Goal: Task Accomplishment & Management: Complete application form

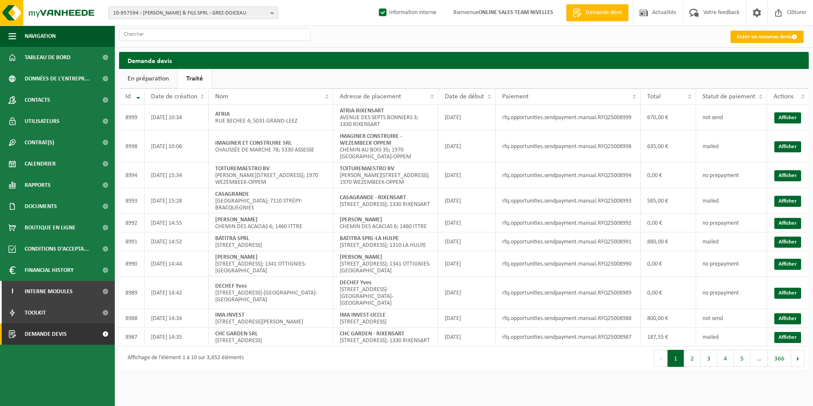
click at [783, 39] on link "Créer un nouveau devis" at bounding box center [766, 37] width 73 height 12
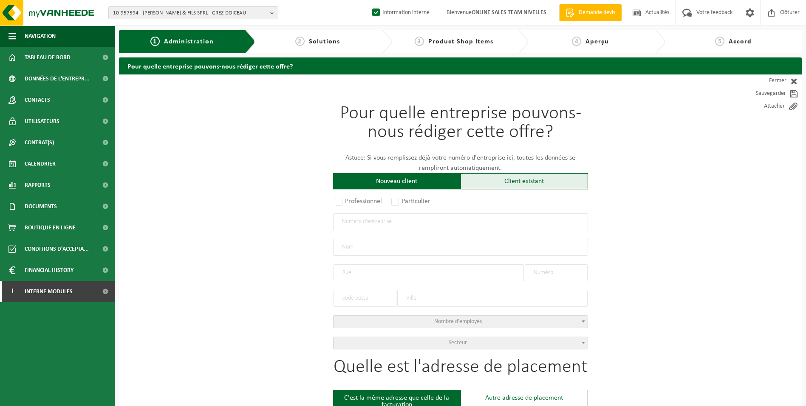
click at [494, 184] on div "Client existant" at bounding box center [525, 181] width 128 height 16
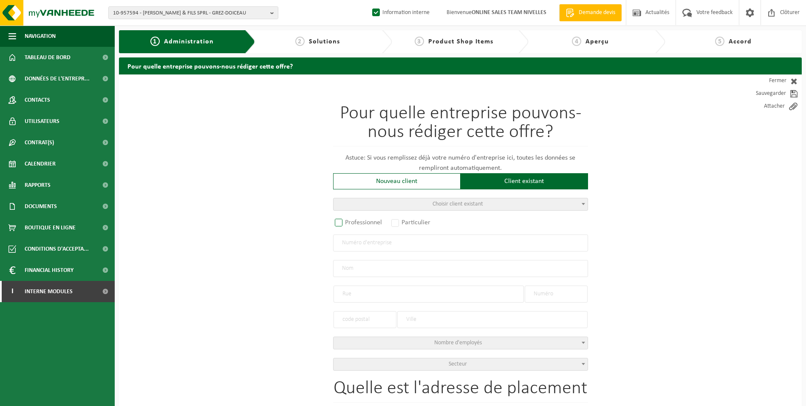
click at [340, 223] on label "Professionnel" at bounding box center [358, 222] width 51 height 12
click at [347, 223] on input "Professionnel" at bounding box center [350, 223] width 6 height 6
radio input "true"
click at [357, 244] on input "text" at bounding box center [460, 242] width 255 height 17
type input "0456434092"
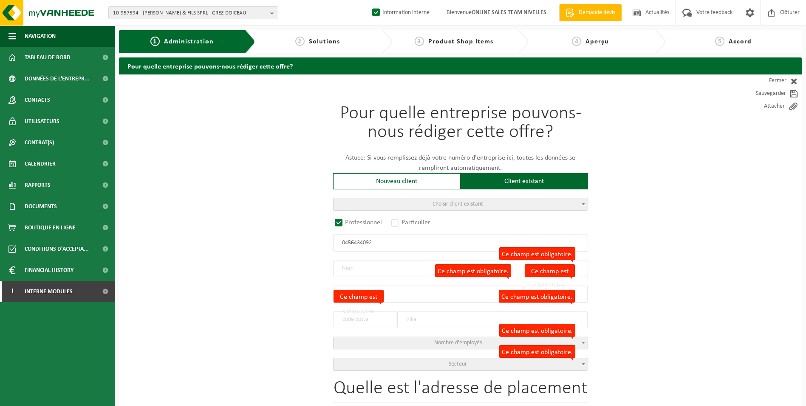
radio input "false"
select select
type input "SCHAEKERS JEAN-MICHEL SRL"
type input "AVENUE COMMANDANT LACHOUQUE"
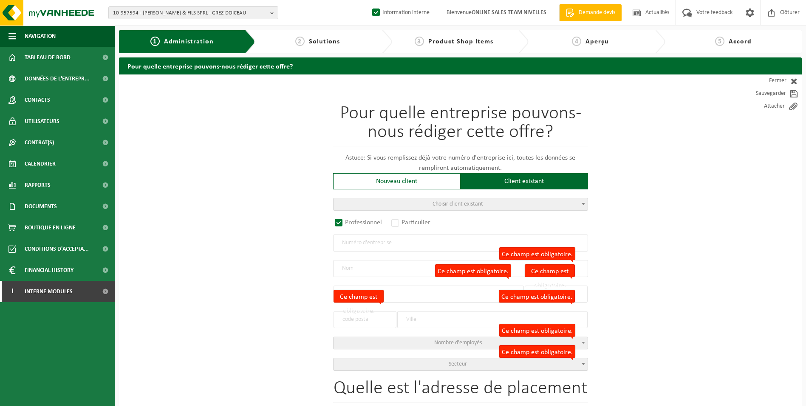
type input "26"
type input "1410"
type input "WATERLOO"
type input "2074523657"
select select
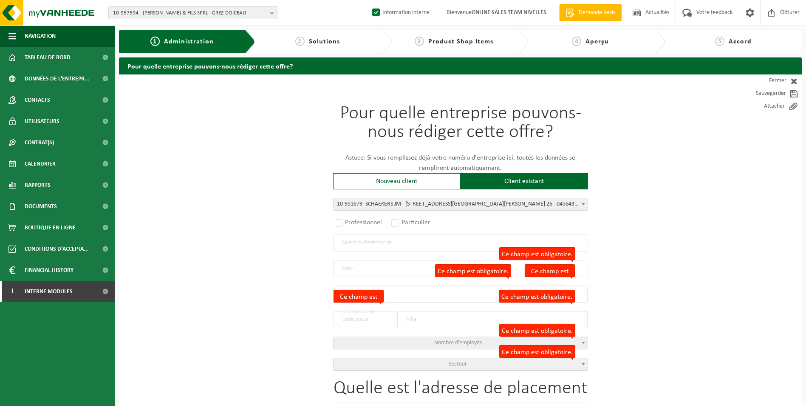
radio input "true"
select select "146054"
type input "0456.434.092"
type input "SCHAEKERS JM"
type input "AVENUE COMMANDANT LACHOUQUE"
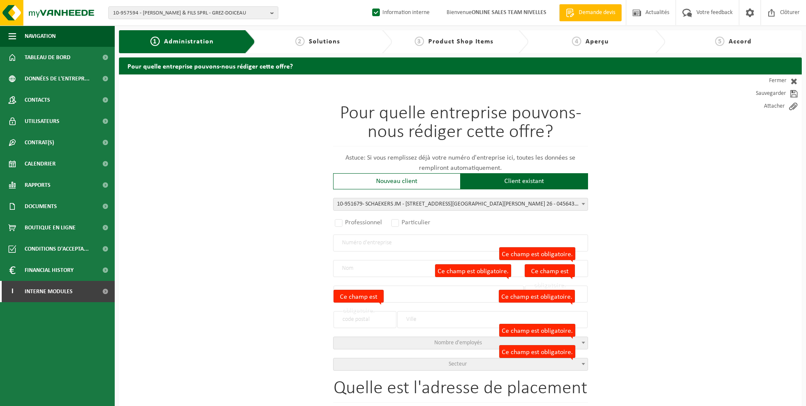
type input "26"
type input "1410"
type input "WATERLOO"
select select "11"
type input "SCHAEKERS JM"
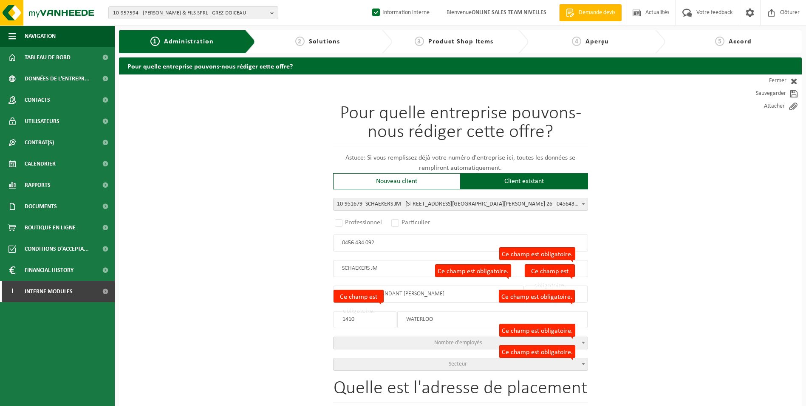
select select
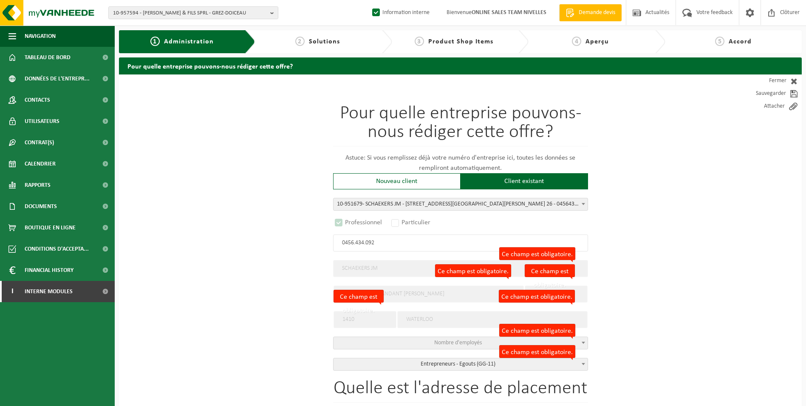
select select "D"
select select
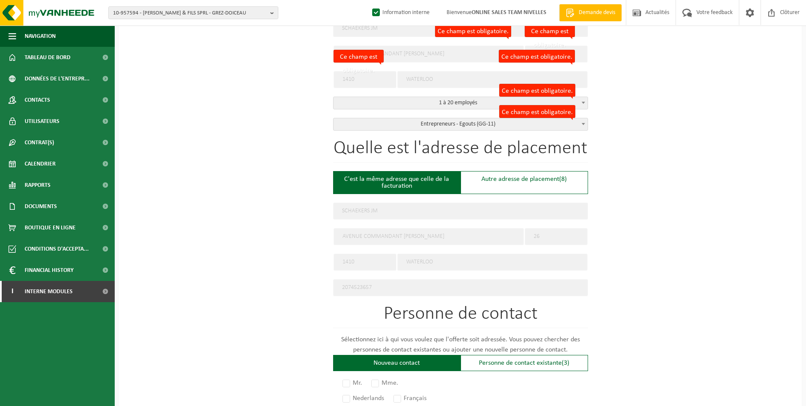
scroll to position [255, 0]
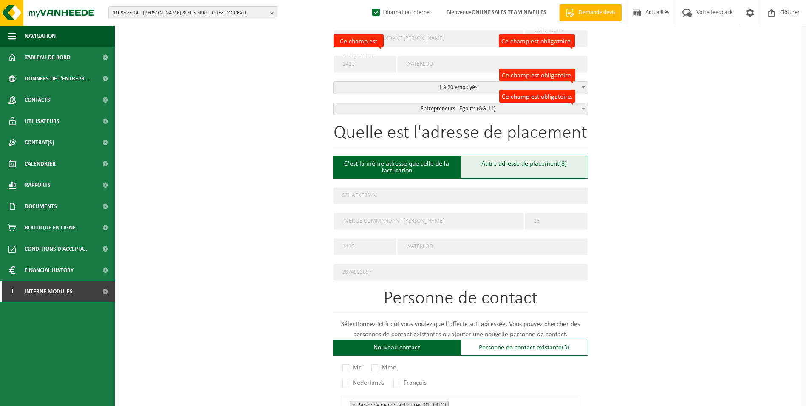
click at [502, 166] on div "Autre adresse de placement (8)" at bounding box center [525, 167] width 128 height 23
type input "Chantier -"
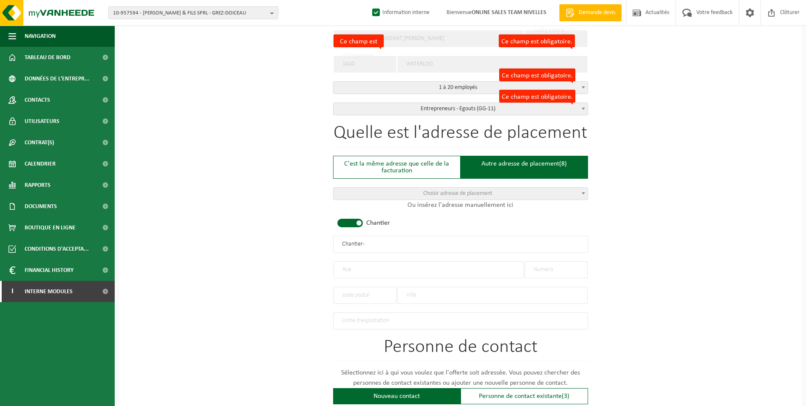
click at [355, 221] on span at bounding box center [351, 222] width 26 height 9
click at [363, 269] on input "text" at bounding box center [429, 269] width 190 height 17
type input "DREVE DU PETIT AIRE DENIS"
click at [557, 269] on input "text" at bounding box center [556, 269] width 63 height 17
type input "25"
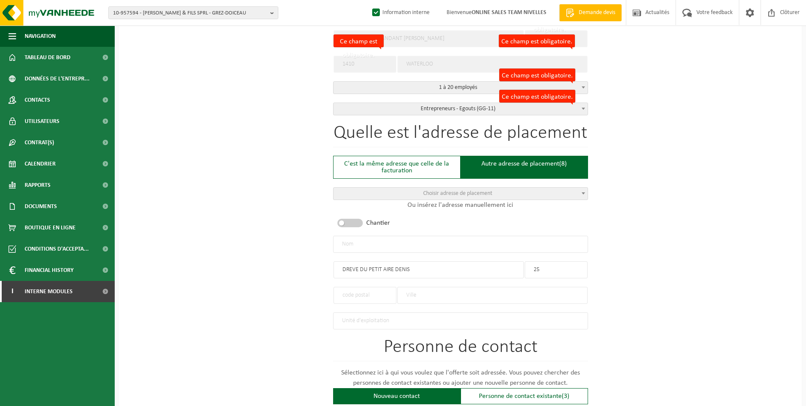
click at [434, 293] on input "text" at bounding box center [492, 294] width 190 height 17
type input "B"
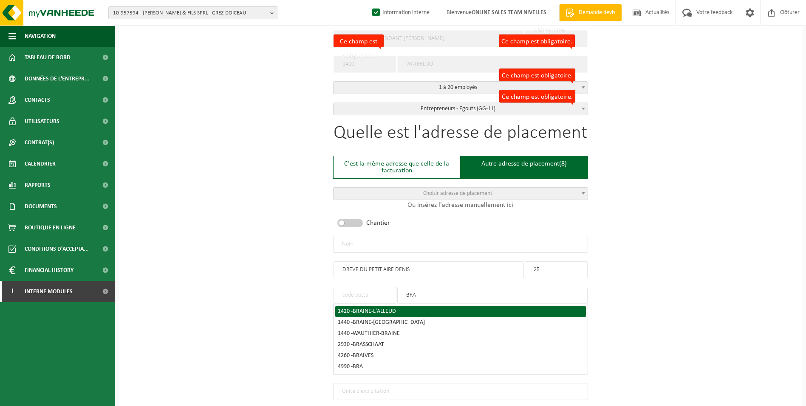
type input "BRA"
click at [421, 308] on div "1420 - BRAINE-L'ALLEUD" at bounding box center [461, 311] width 246 height 6
type input "1420"
type input "BRAINE-L'ALLEUD"
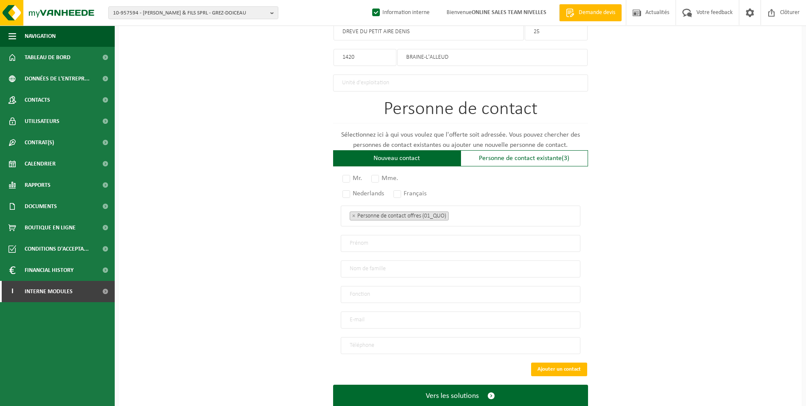
scroll to position [510, 0]
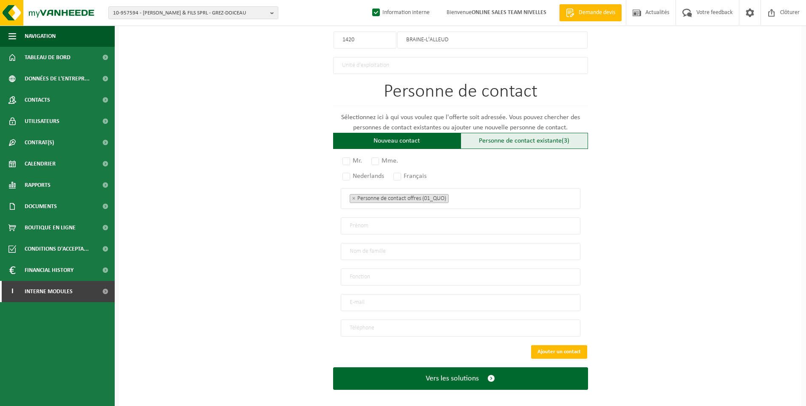
click at [498, 138] on div "Personne de contact existante (3)" at bounding box center [525, 141] width 128 height 16
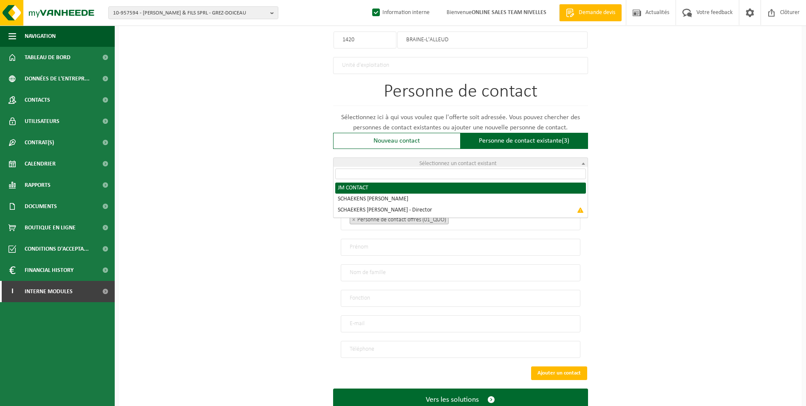
click at [457, 166] on span "Sélectionnez un contact existant" at bounding box center [461, 164] width 254 height 12
radio input "true"
select select "{"code":"10-951680","firstname":"CONTACT","surname":"JM","gender":"Unknown","po…"
type input "CONTACT"
type input "JM"
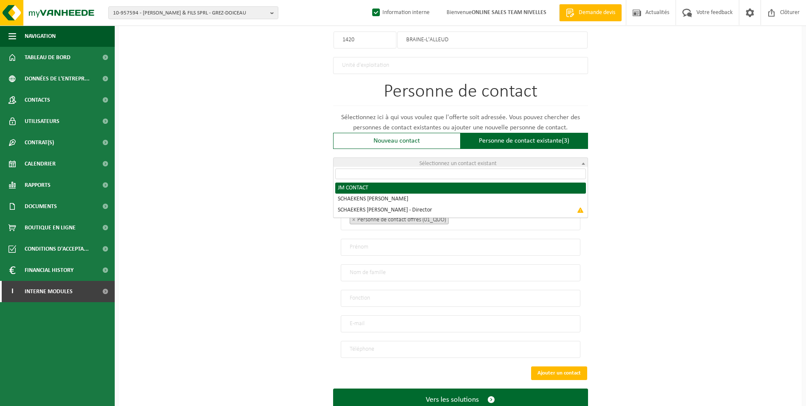
type input "jmschaekers@skynet.be"
type input "0478/37 00 78"
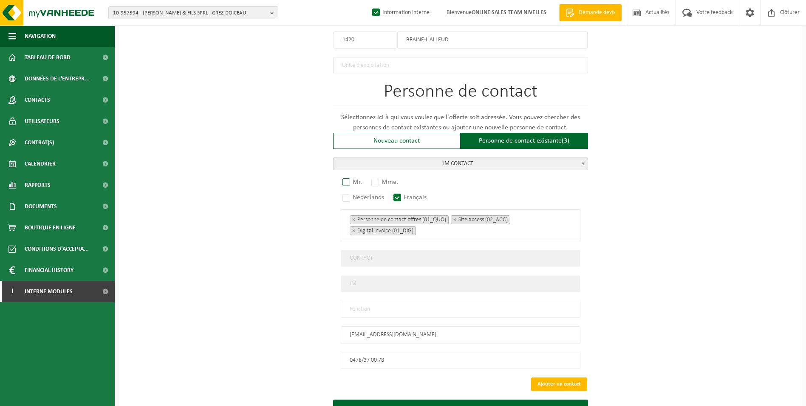
click at [348, 180] on label "Mr." at bounding box center [353, 182] width 24 height 12
radio input "true"
click at [410, 306] on input "text" at bounding box center [461, 309] width 240 height 17
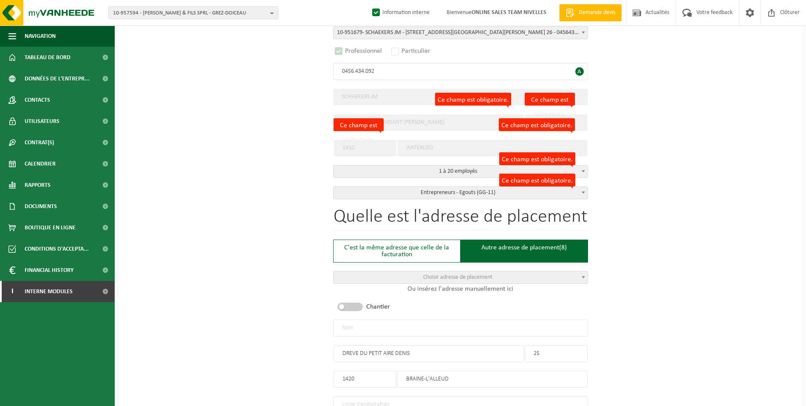
scroll to position [170, 0]
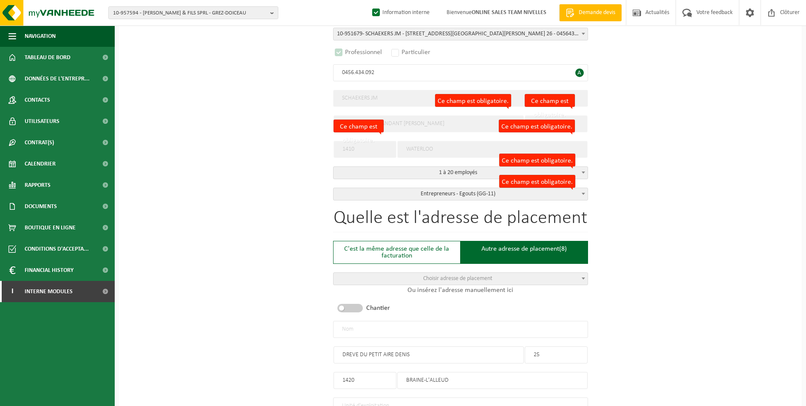
type input "CONTACT"
click at [363, 329] on input "text" at bounding box center [460, 328] width 255 height 17
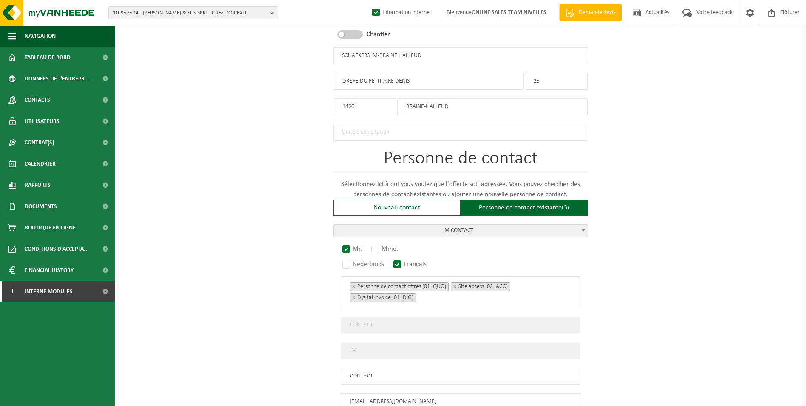
scroll to position [545, 0]
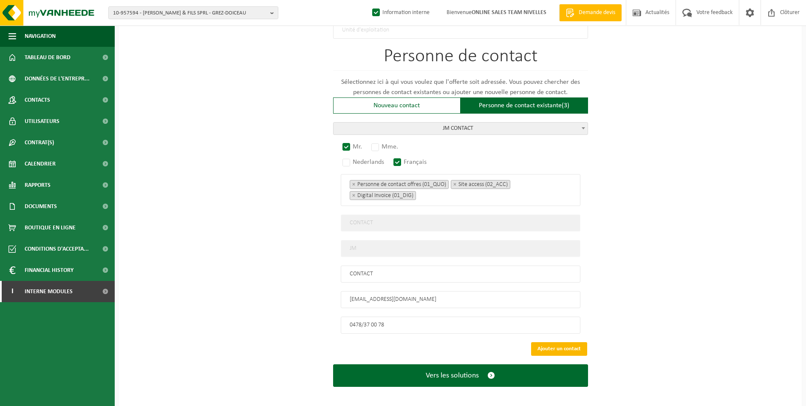
type input "SCHAEKERS JM-BRAINE L'ALLEUD"
click at [574, 342] on button "Ajouter un contact" at bounding box center [559, 349] width 56 height 14
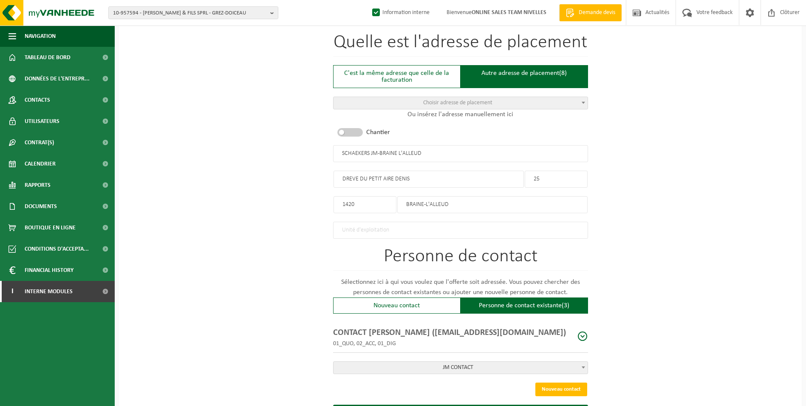
scroll to position [346, 0]
click at [389, 176] on input "DREVE DU PETIT AIRE DENIS" at bounding box center [429, 178] width 190 height 17
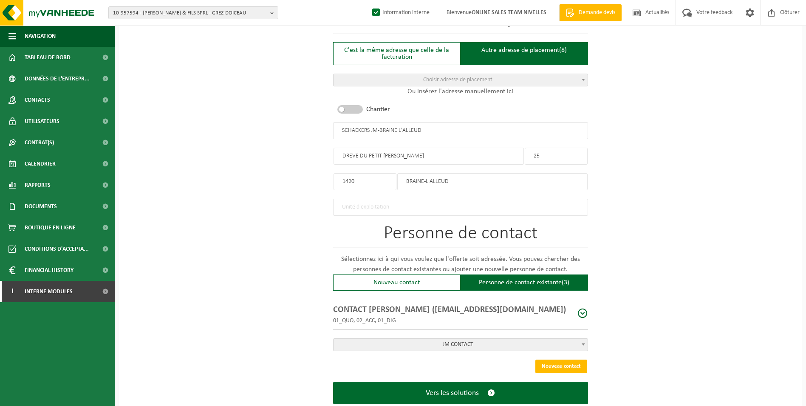
scroll to position [389, 0]
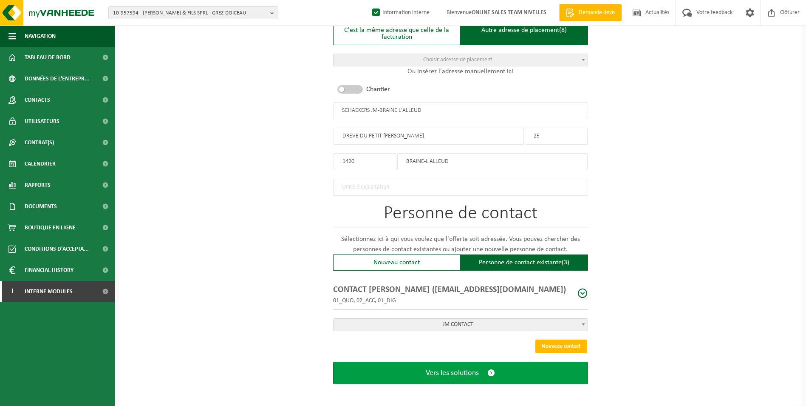
type input "DREVE DU PETIT PERE DENIS"
click at [433, 369] on span "Vers les solutions" at bounding box center [452, 372] width 53 height 9
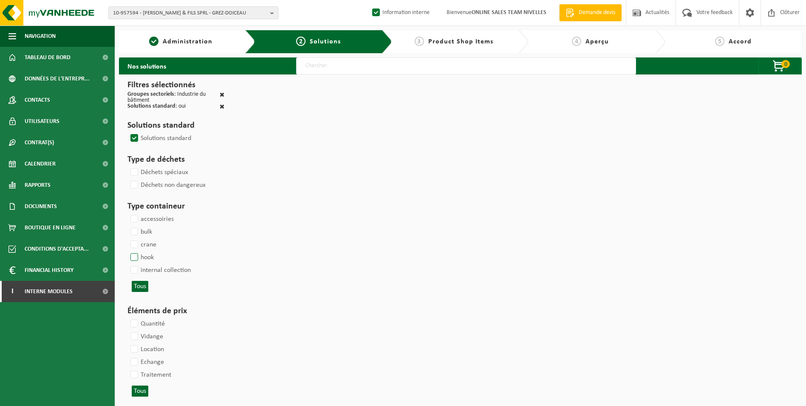
click at [135, 254] on label "hook" at bounding box center [141, 257] width 25 height 13
click at [128, 251] on input "hook" at bounding box center [127, 250] width 0 height 0
checkbox input "true"
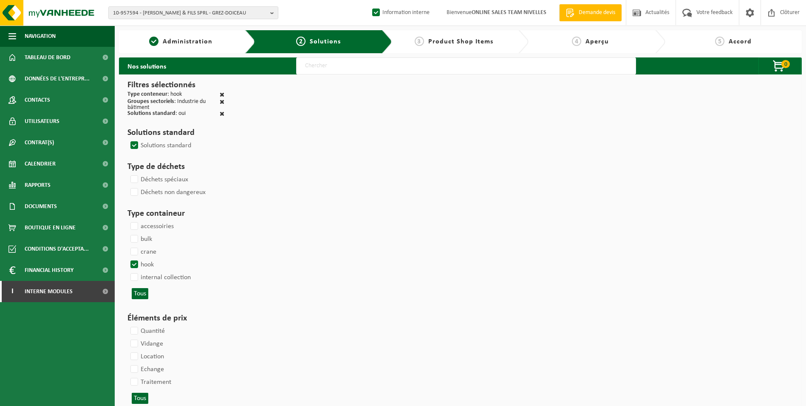
select select
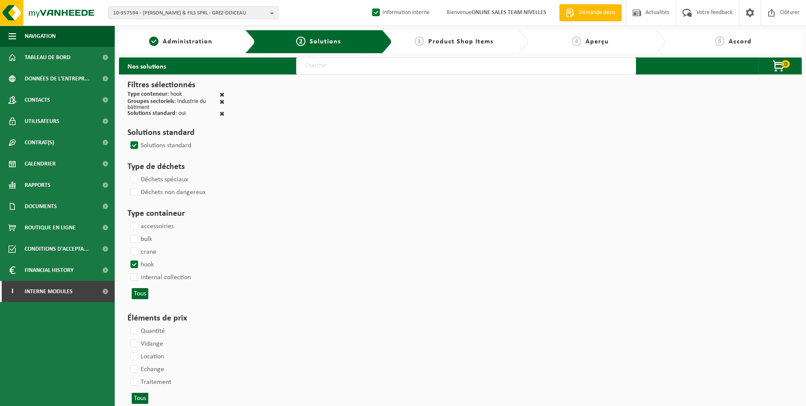
select select
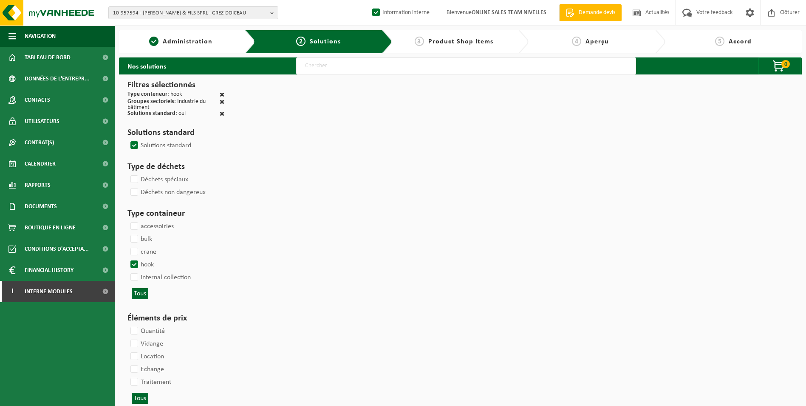
select select
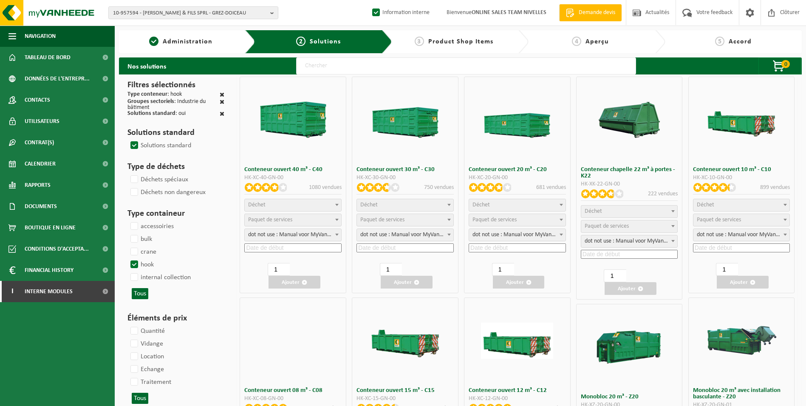
select select
select select "197"
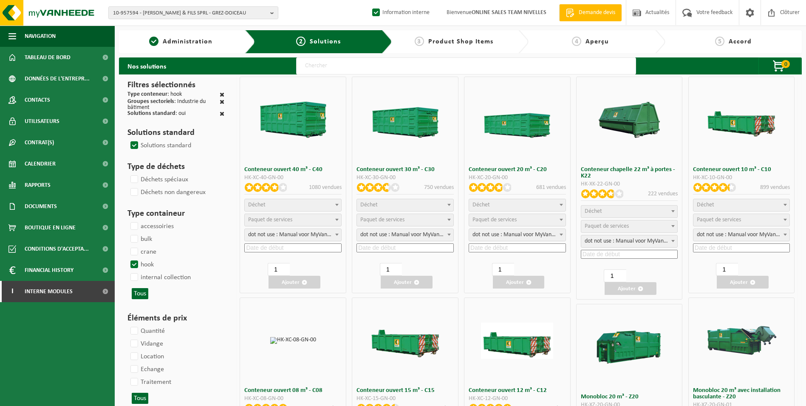
select select
select select "25"
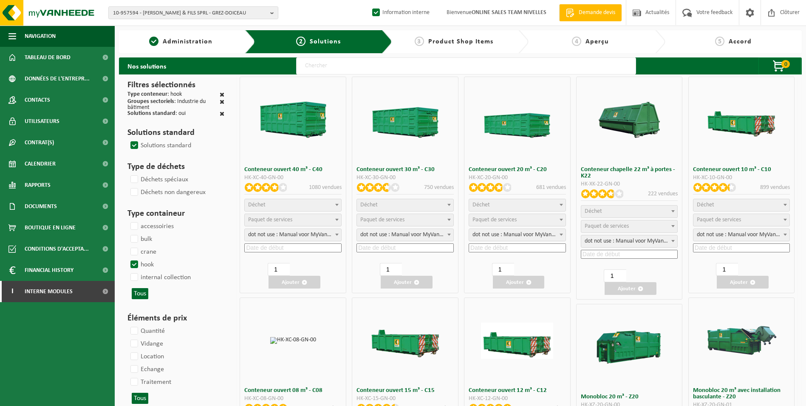
select select "25"
select select "8"
select select "25"
select select "7"
select select "25"
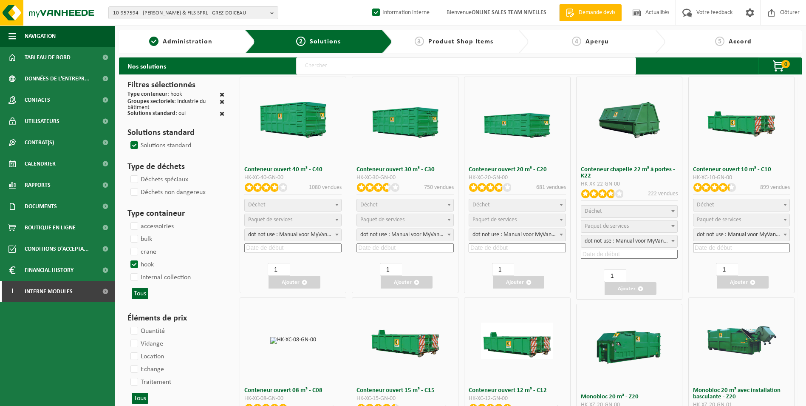
select select "7"
select select "25"
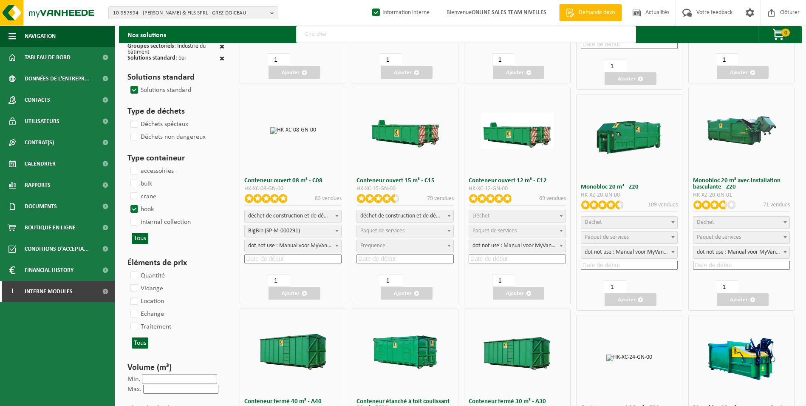
scroll to position [213, 0]
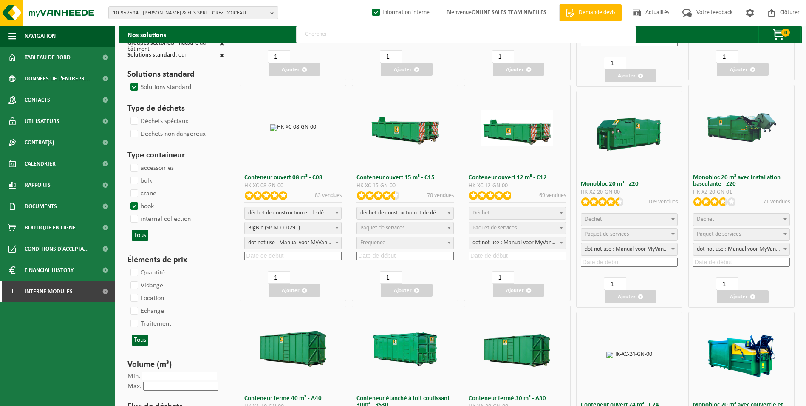
click at [329, 210] on span "déchet de construction et de démolition mélangé (inerte et non inerte)" at bounding box center [293, 213] width 96 height 12
select select
select select "197"
select select "25"
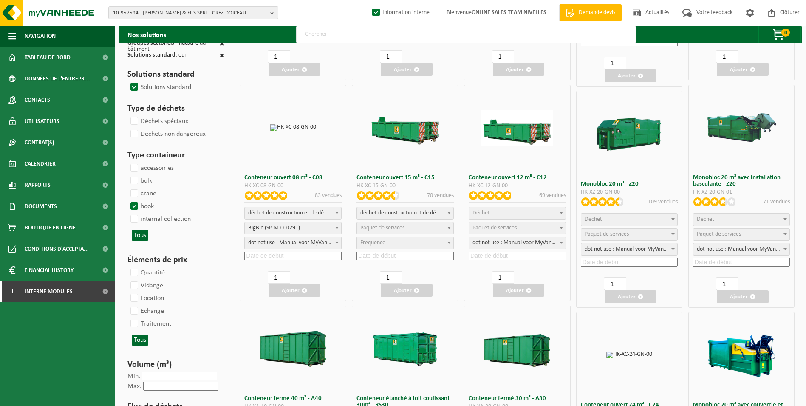
click at [289, 255] on input at bounding box center [292, 255] width 97 height 9
click at [286, 345] on div "25" at bounding box center [288, 344] width 15 height 14
type input "2025-09-25"
click at [297, 292] on button "Ajouter" at bounding box center [295, 290] width 52 height 13
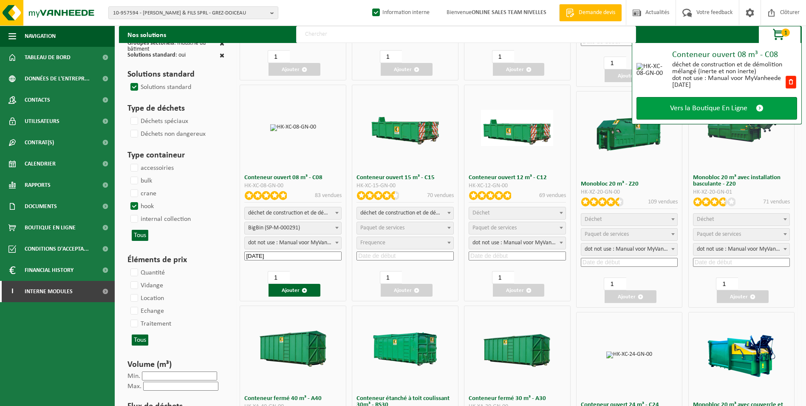
click at [731, 110] on span "Vers la Boutique En Ligne" at bounding box center [708, 108] width 77 height 9
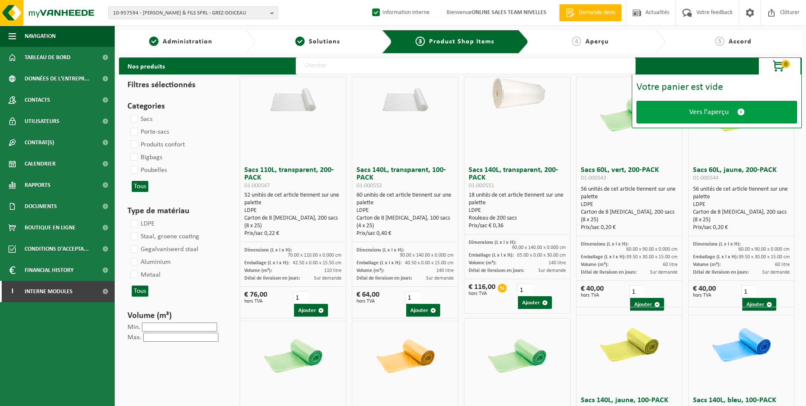
click at [732, 118] on link "Vers l'aperçu" at bounding box center [717, 112] width 161 height 23
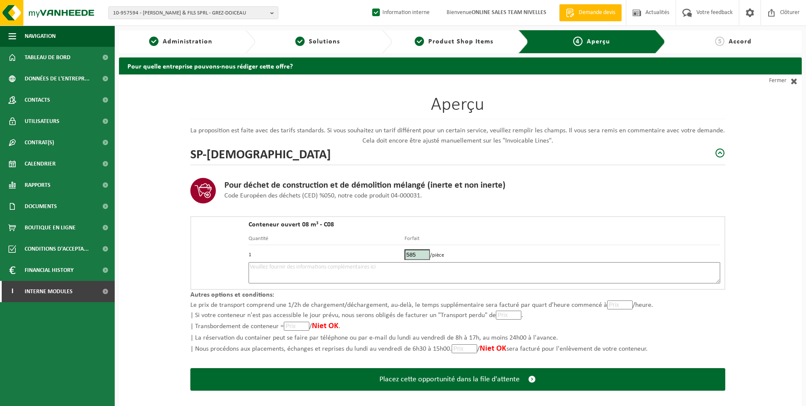
click at [360, 267] on textarea at bounding box center [485, 272] width 472 height 21
type textarea "p"
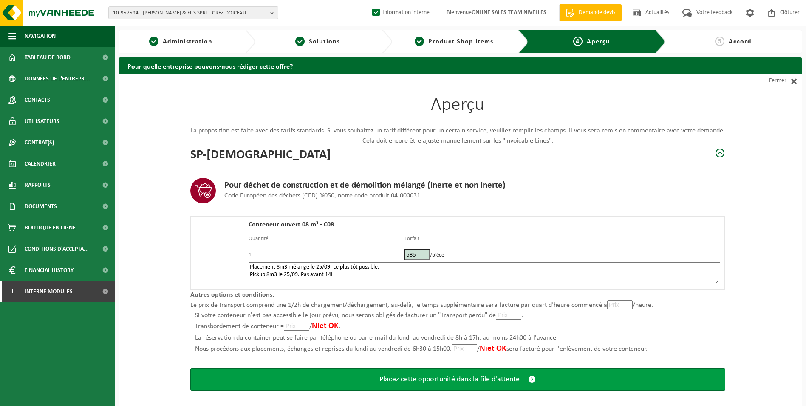
type textarea "Placement 8m3 mélange le 25/09. Le plus tôt possible. Pickup 8m3 le 25/09. Pas …"
click at [437, 376] on span "Placez cette opportunité dans la file d'attente" at bounding box center [450, 378] width 140 height 9
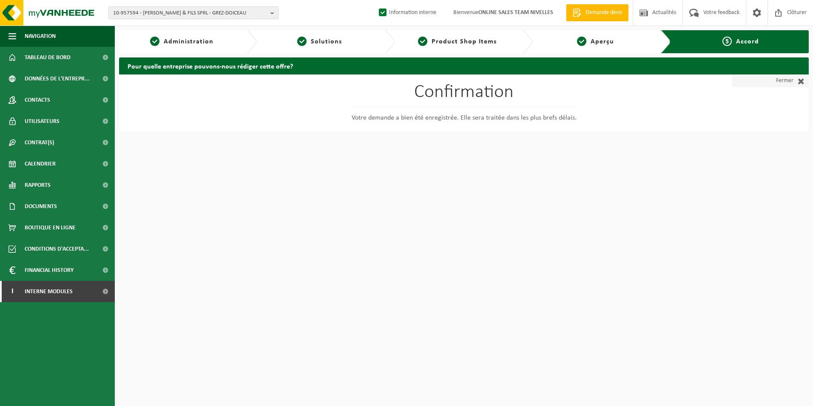
click at [788, 81] on link "Fermer" at bounding box center [770, 80] width 77 height 13
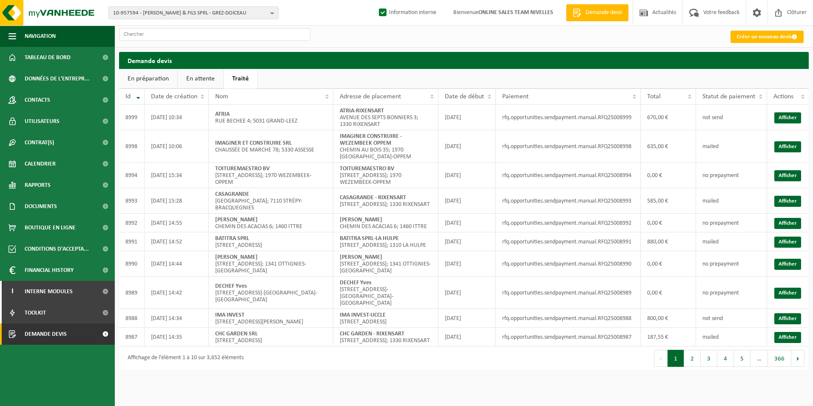
click at [197, 81] on link "En attente" at bounding box center [200, 79] width 45 height 20
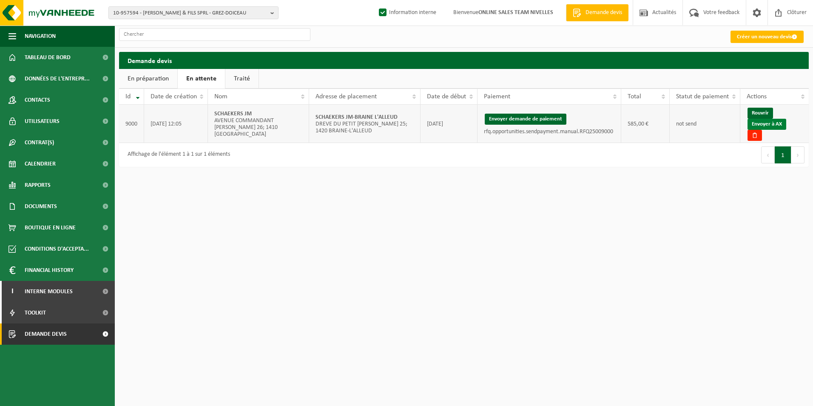
click at [776, 127] on link "Envoyer à AX" at bounding box center [766, 124] width 39 height 11
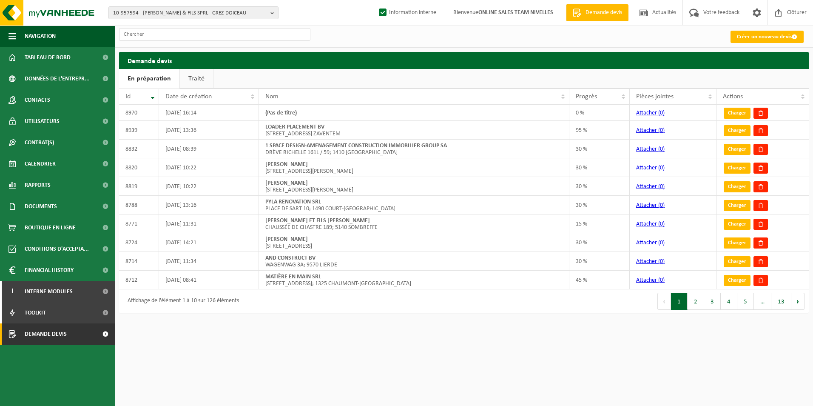
click at [190, 82] on link "Traité" at bounding box center [196, 79] width 33 height 20
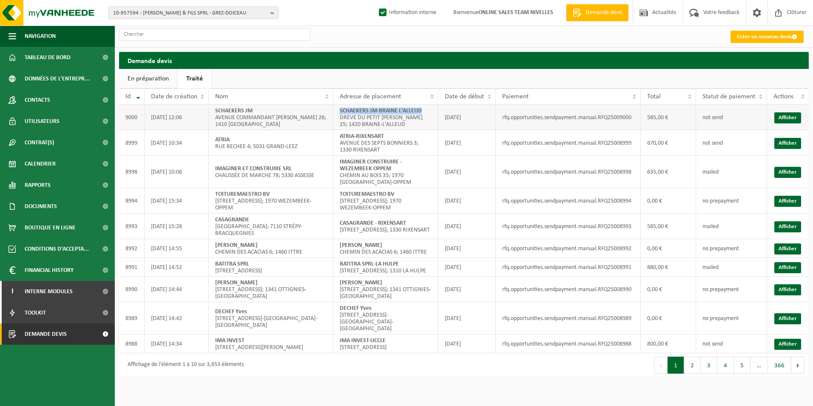
drag, startPoint x: 338, startPoint y: 113, endPoint x: 437, endPoint y: 111, distance: 98.2
click at [437, 111] on td "SCHAEKERS JM-BRAINE L'ALLEUD DREVE DU PETIT PERE DENIS 25; 1420 BRAINE-L'ALLEUD" at bounding box center [385, 118] width 105 height 26
copy strong "SCHAEKERS JM-BRAINE L'ALLEUD"
click at [782, 120] on link "Afficher" at bounding box center [787, 117] width 27 height 11
click at [143, 14] on span "10-957594 - CASTELLI & FILS SPRL - GREZ-DOICEAU" at bounding box center [190, 13] width 154 height 13
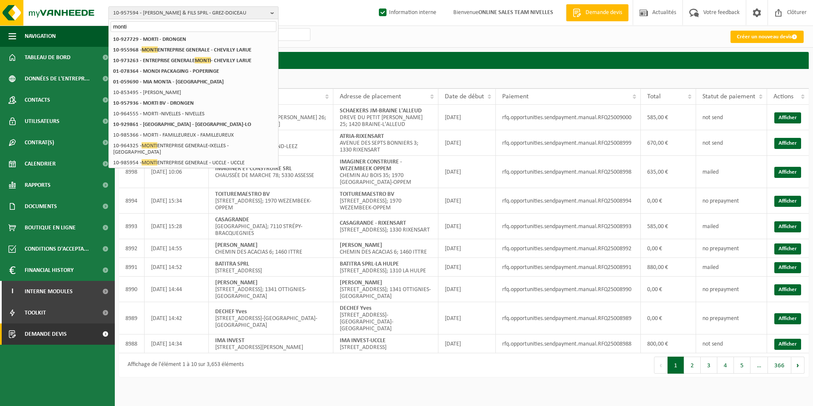
type input "monti"
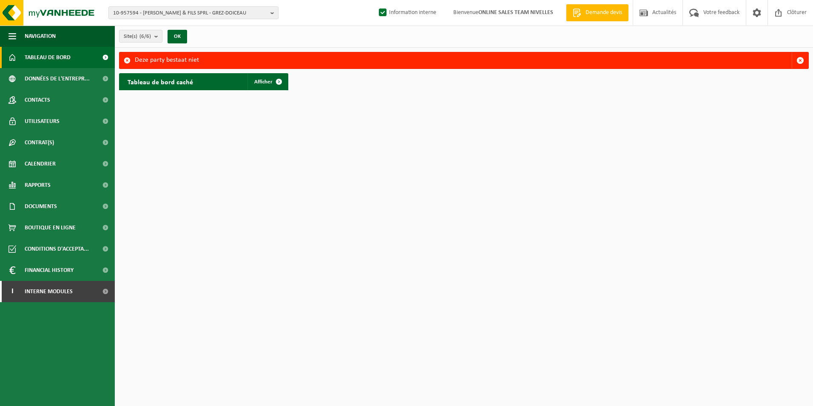
click at [172, 19] on div "10-957594 - [PERSON_NAME] & FILS SPRL - GREZ-DOICEAU 10-957594 - [PERSON_NAME] …" at bounding box center [406, 13] width 813 height 26
click at [171, 11] on span "10-957594 - [PERSON_NAME] & FILS SPRL - GREZ-DOICEAU" at bounding box center [190, 13] width 154 height 13
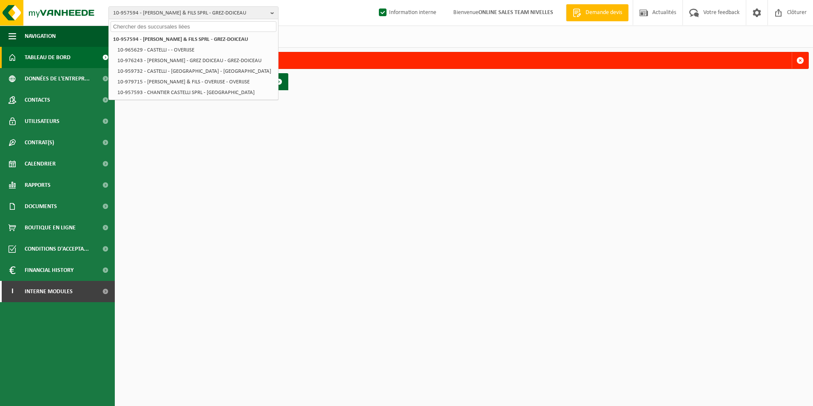
click at [177, 27] on input "text" at bounding box center [194, 26] width 166 height 11
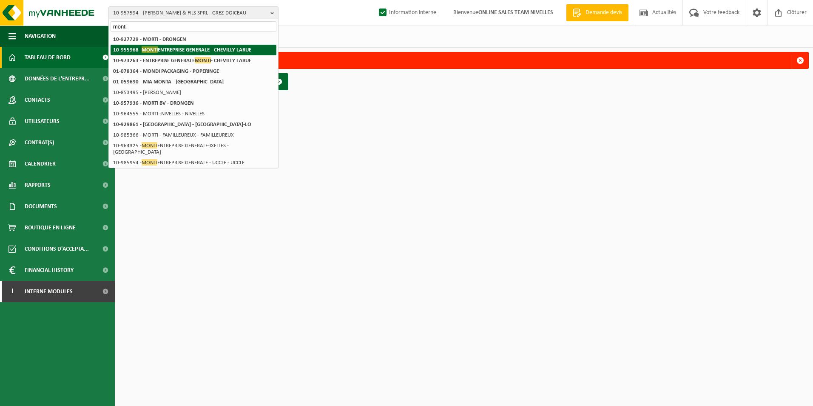
type input "monti"
click at [162, 48] on strong "10-955968 - MONTI ENTREPRISE GENERALE - CHEVILLY LARUE" at bounding box center [182, 49] width 138 height 6
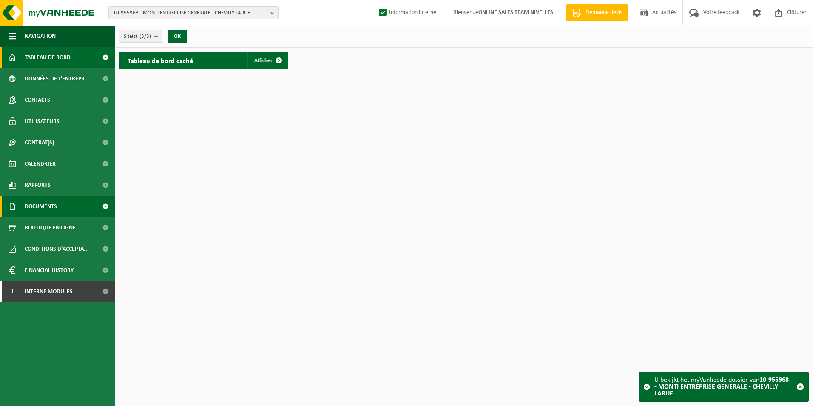
click at [51, 210] on span "Documents" at bounding box center [41, 206] width 32 height 21
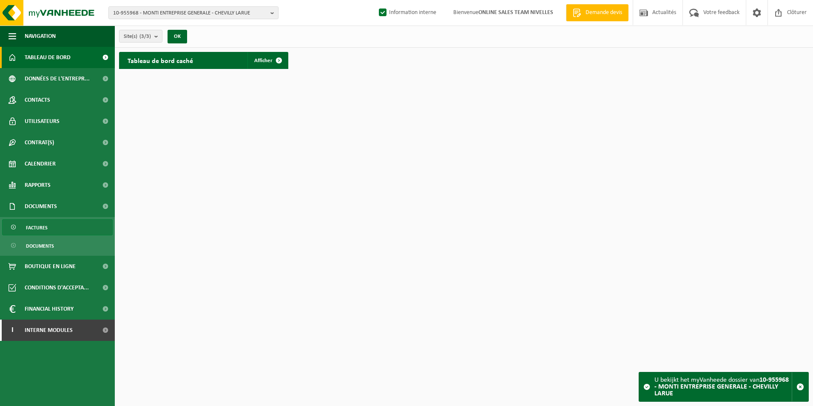
click at [44, 224] on span "Factures" at bounding box center [37, 227] width 22 height 16
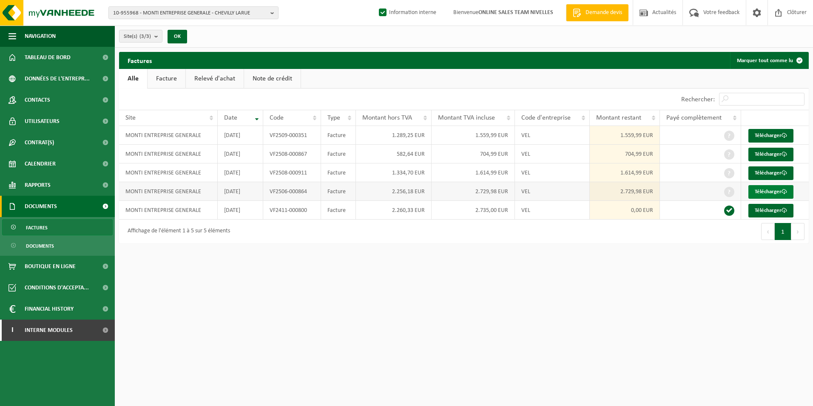
click at [770, 189] on link "Télécharger" at bounding box center [770, 192] width 45 height 14
